Goal: Information Seeking & Learning: Learn about a topic

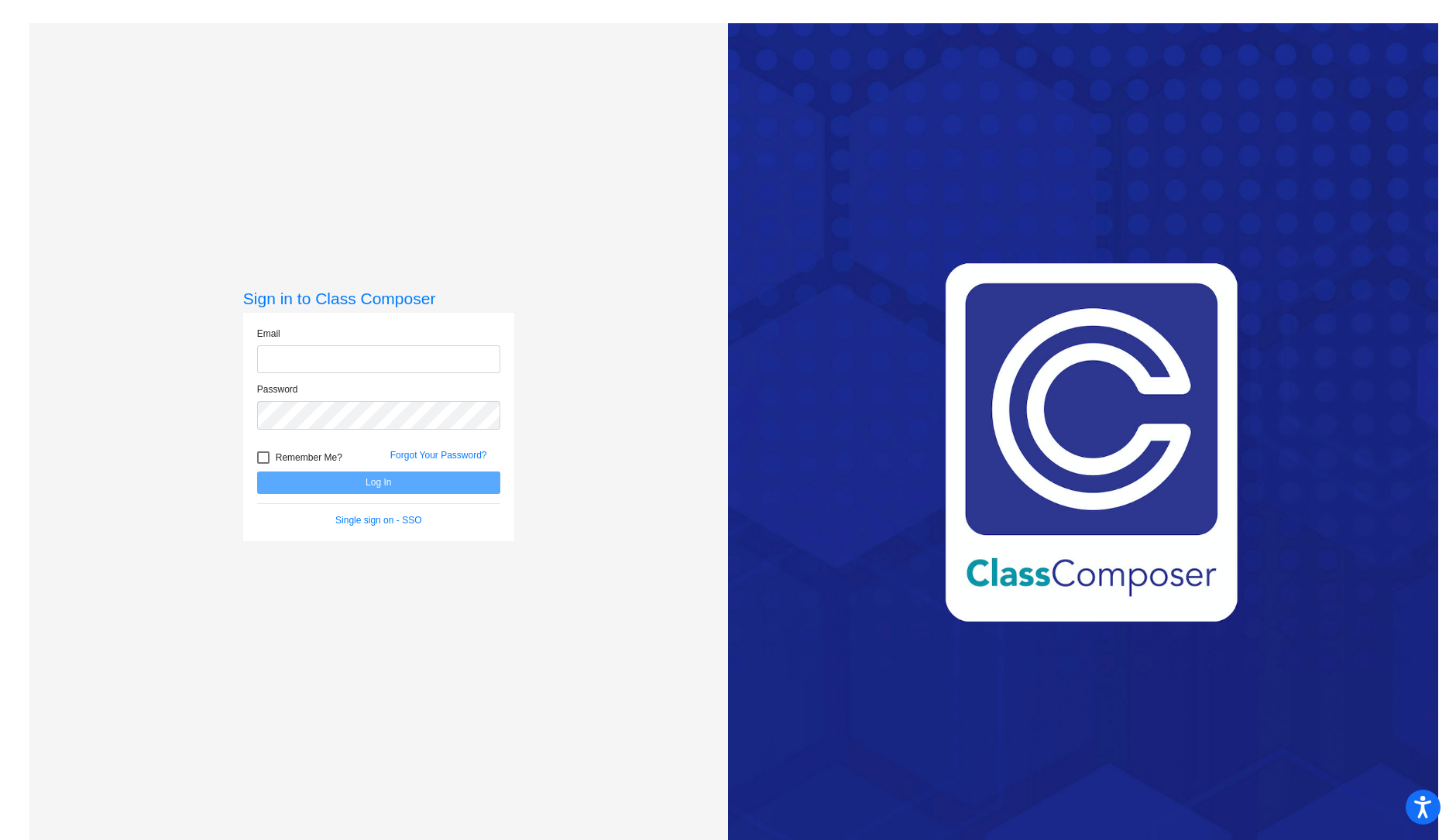
type input "[EMAIL_ADDRESS][DOMAIN_NAME]"
click at [355, 475] on button "Log In" at bounding box center [379, 482] width 243 height 22
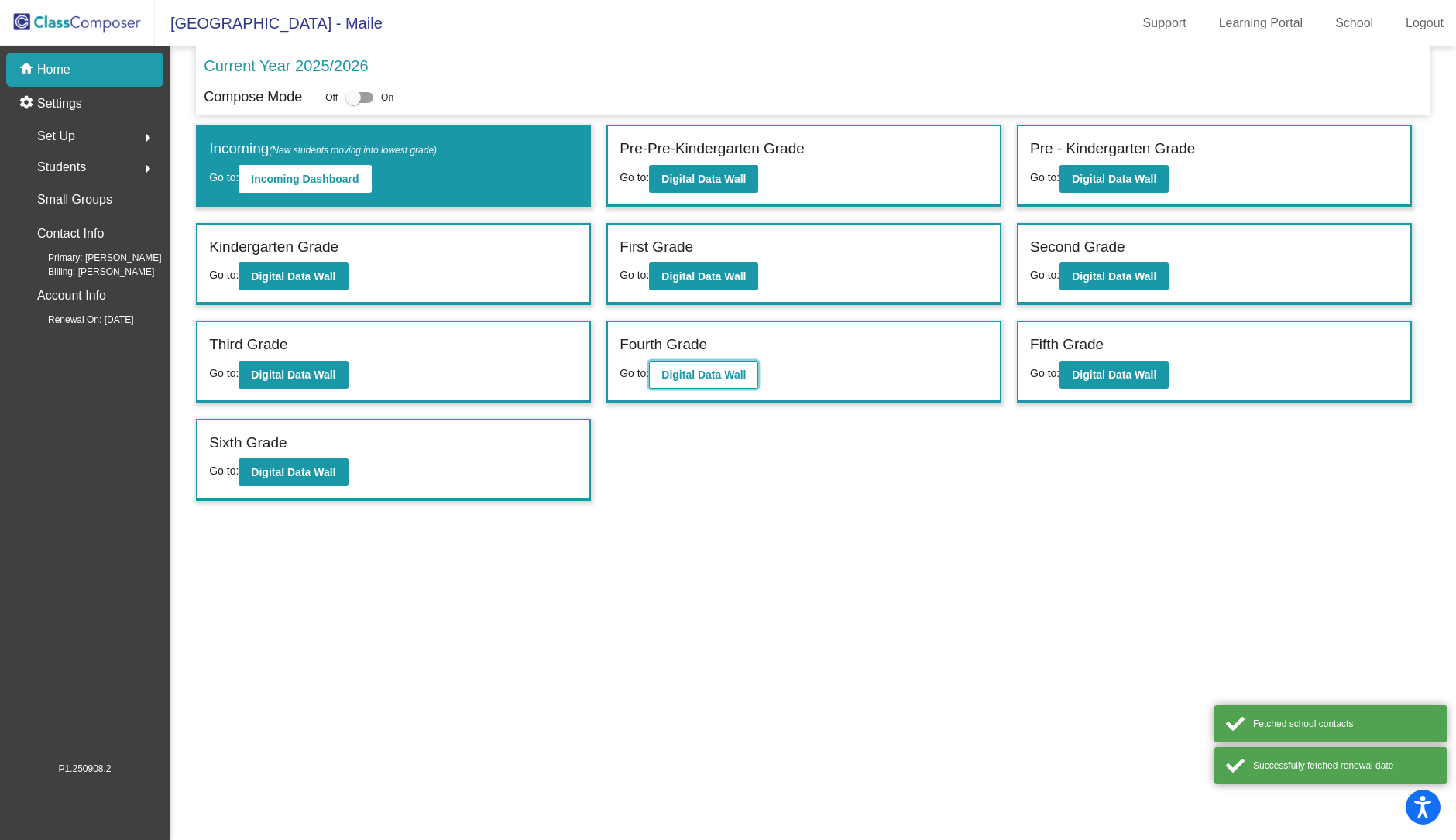
click at [699, 381] on button "Digital Data Wall" at bounding box center [703, 375] width 109 height 28
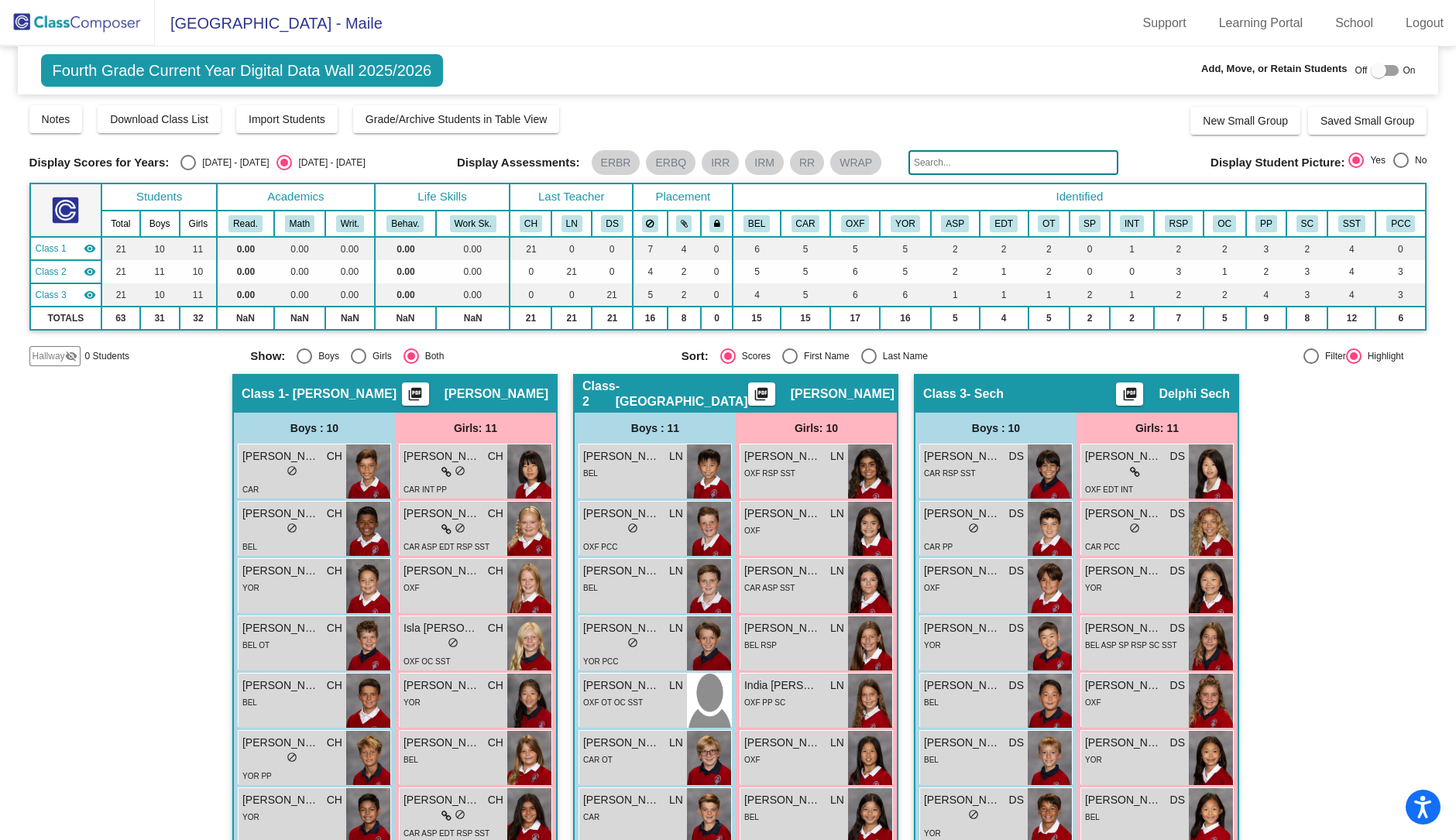
click at [895, 361] on div "Last Name" at bounding box center [902, 356] width 51 height 14
click at [869, 364] on input "Last Name" at bounding box center [869, 364] width 1 height 1
radio input "true"
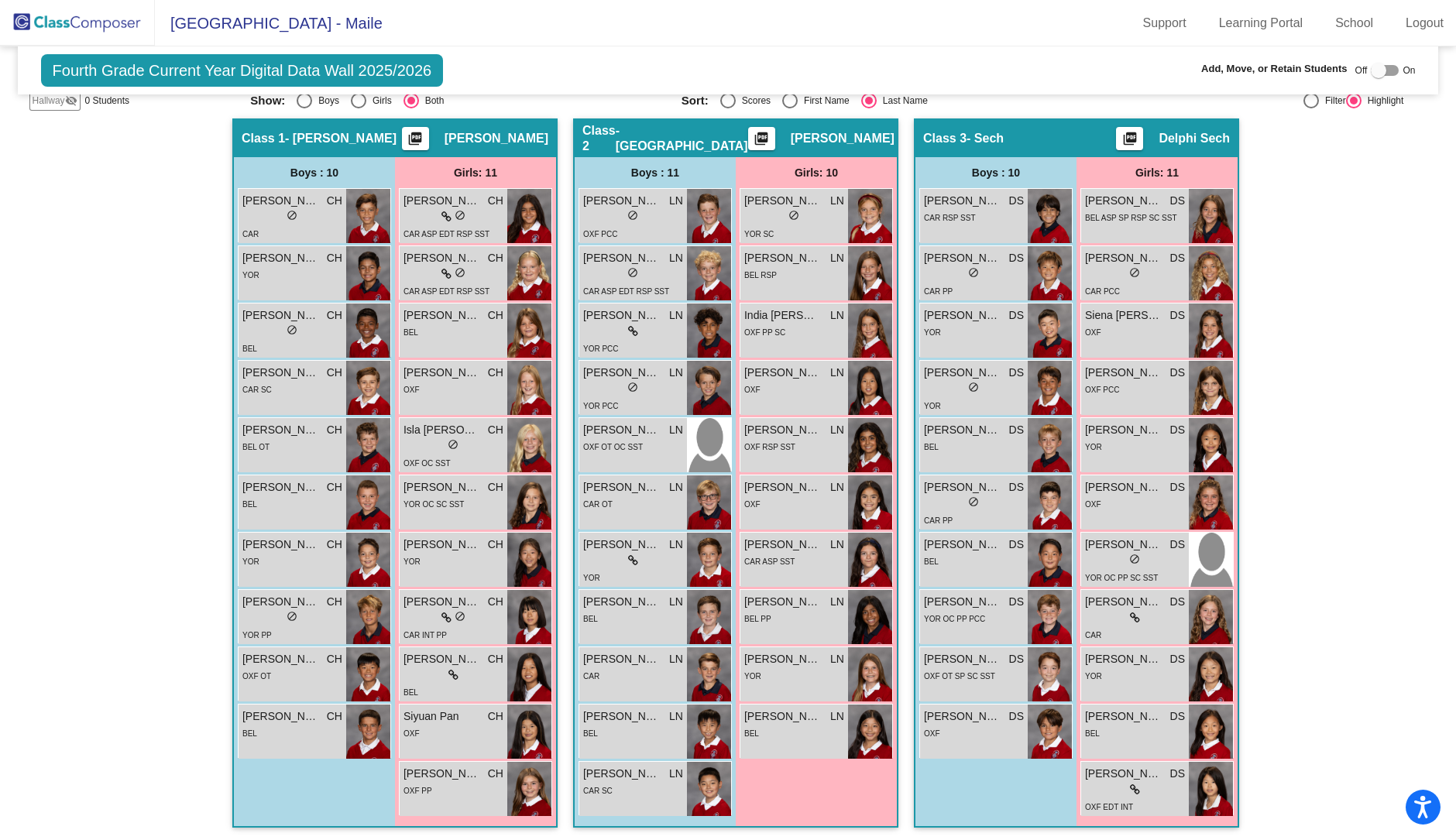
scroll to position [257, 0]
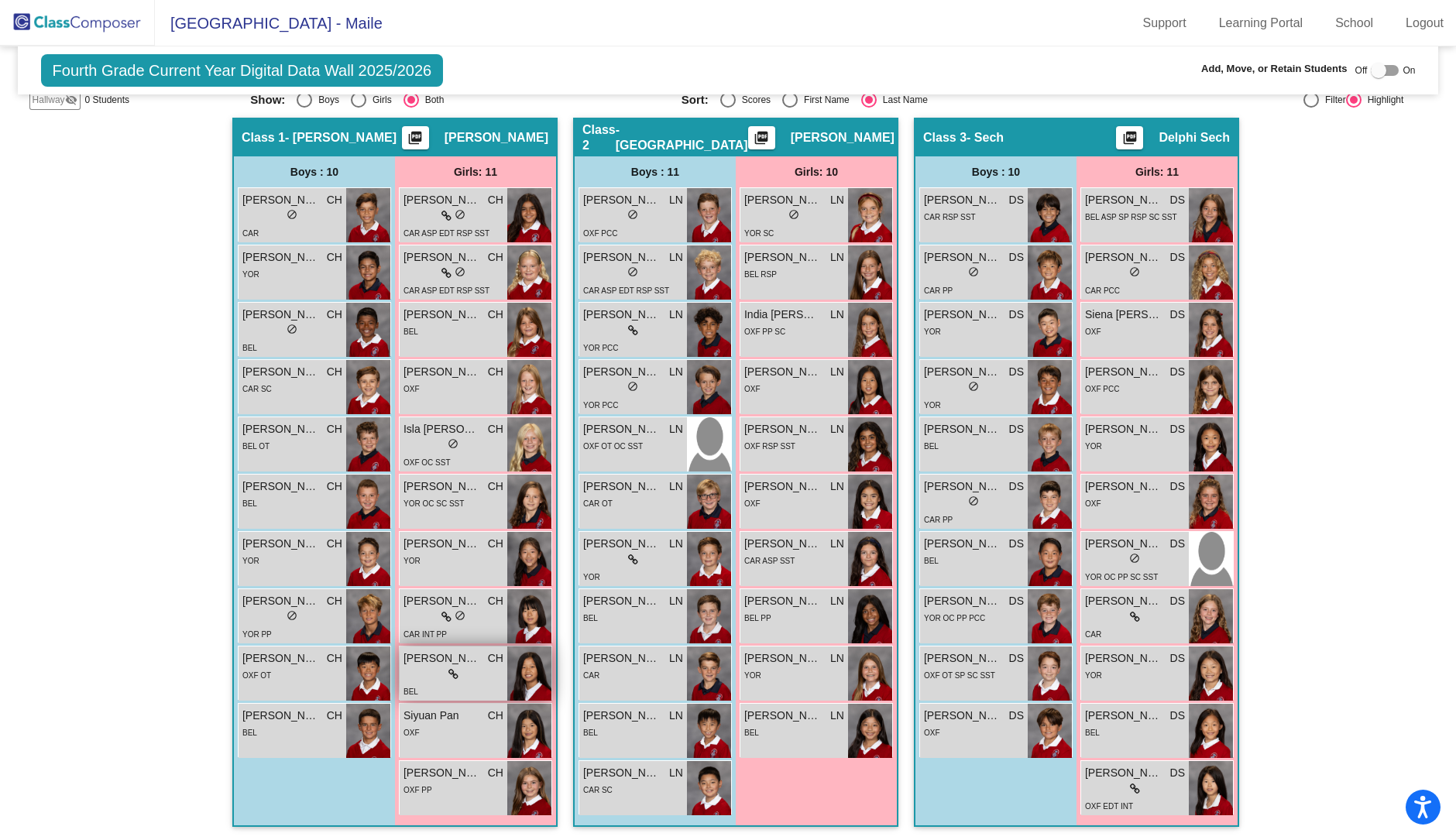
click at [434, 671] on div "lock do_not_disturb_alt" at bounding box center [453, 675] width 100 height 16
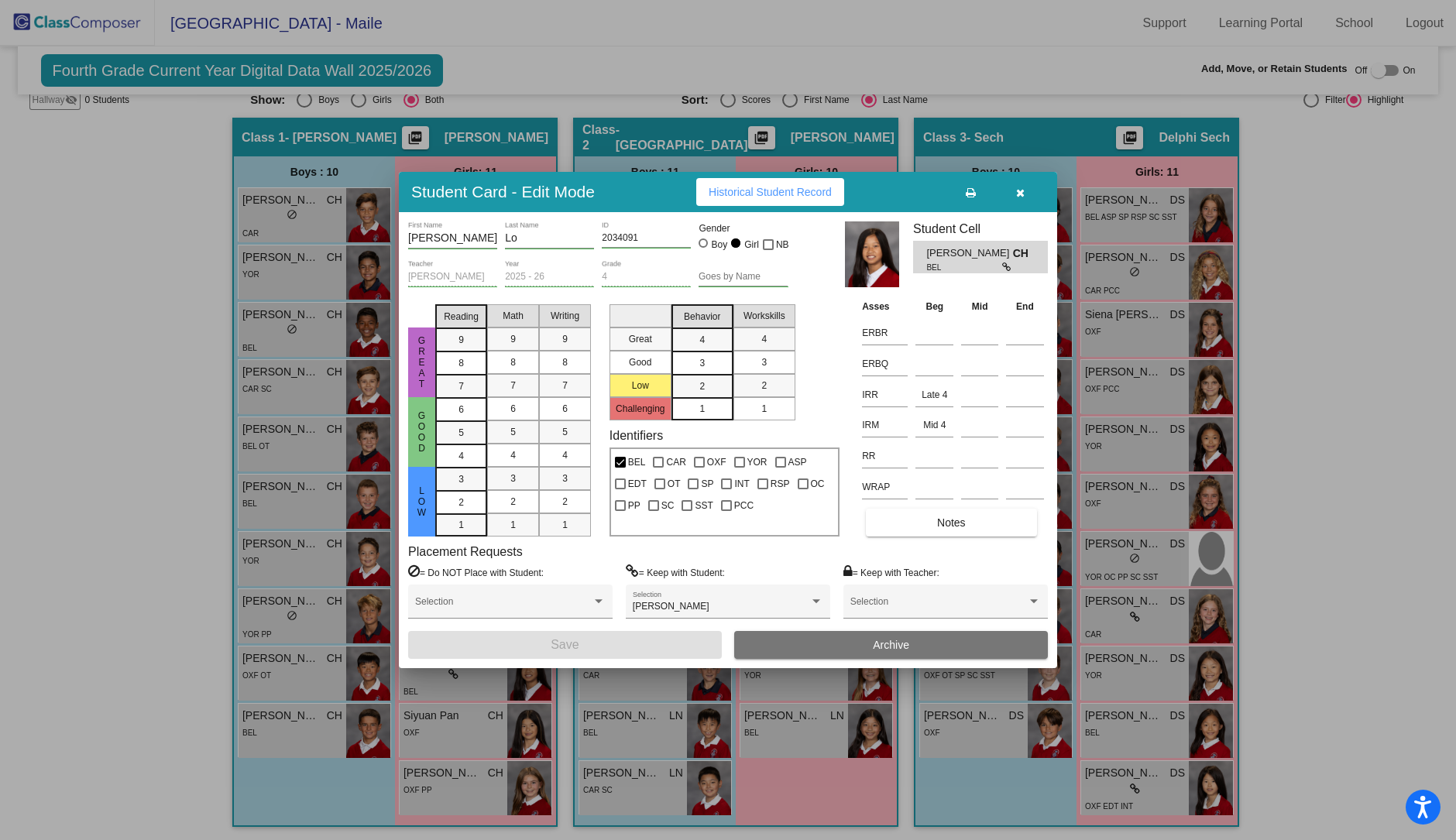
click at [780, 199] on button "Historical Student Record" at bounding box center [770, 192] width 148 height 28
click at [1020, 190] on icon "button" at bounding box center [1021, 192] width 8 height 11
